Goal: Task Accomplishment & Management: Use online tool/utility

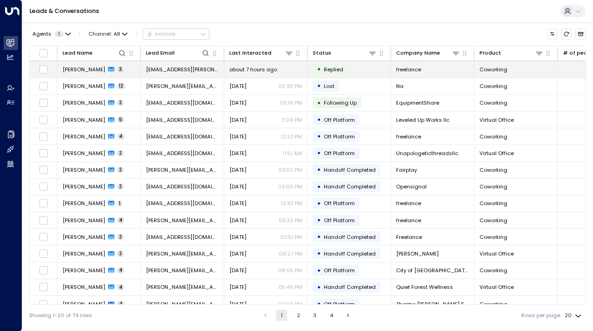
click at [330, 70] on span "Replied" at bounding box center [333, 69] width 19 height 7
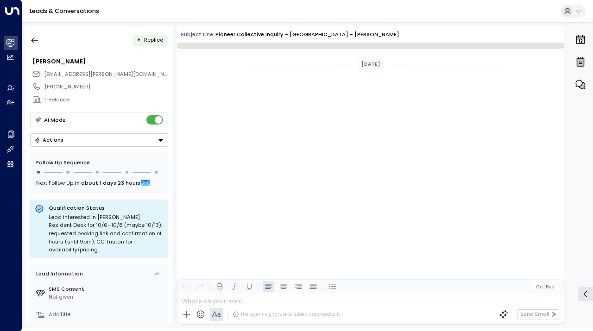
scroll to position [771, 0]
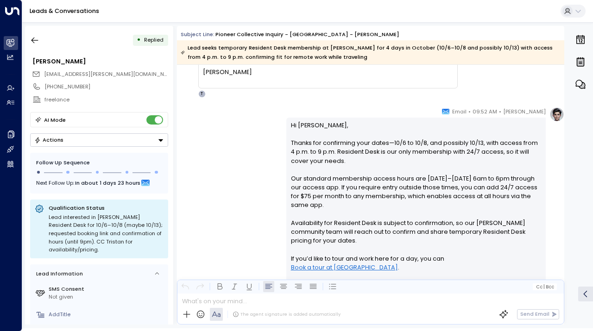
click at [118, 143] on button "Actions" at bounding box center [99, 139] width 138 height 13
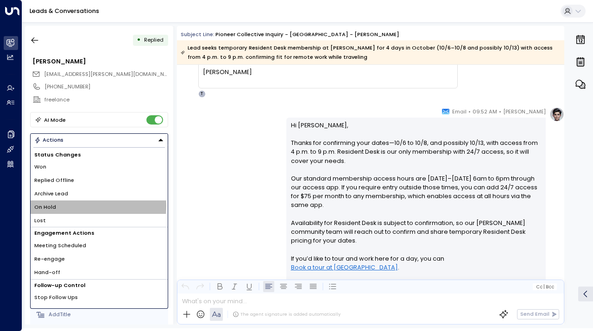
click at [87, 206] on li "On Hold" at bounding box center [99, 207] width 137 height 13
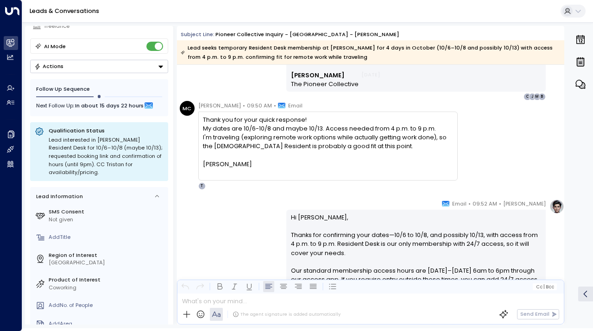
scroll to position [678, 0]
